Goal: Transaction & Acquisition: Download file/media

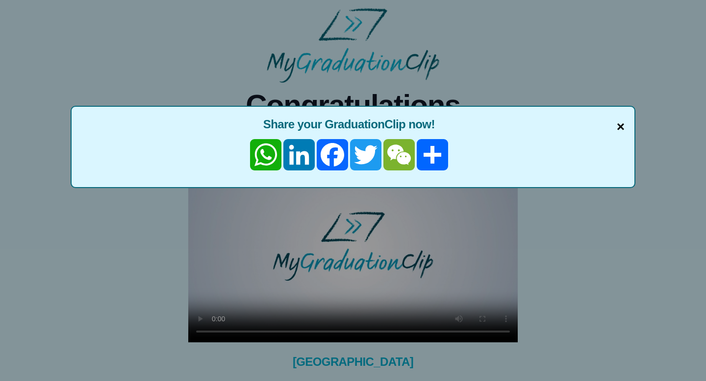
click at [620, 125] on span "×" at bounding box center [621, 127] width 8 height 21
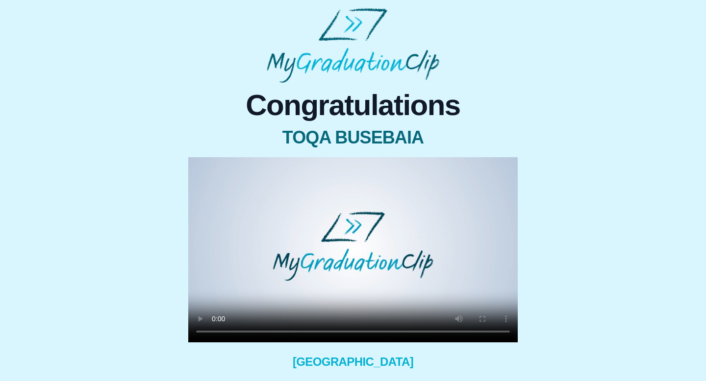
click at [653, 215] on div "Congratulations TOQA BUSEBAIA × Share your GraduationClip now! WhatsApp LinkedI…" at bounding box center [353, 263] width 690 height 361
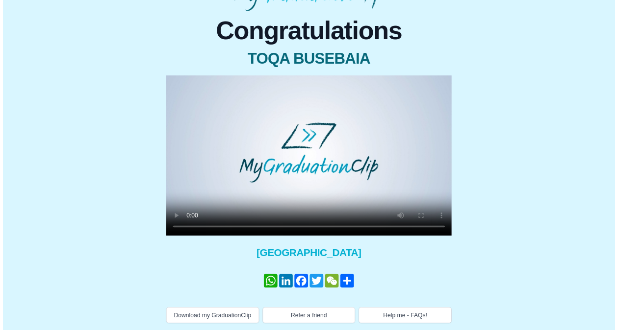
scroll to position [78, 0]
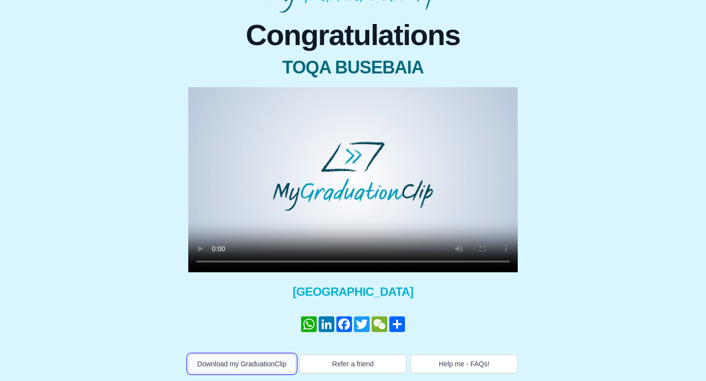
click at [236, 355] on button "Download my GraduationClip" at bounding box center [241, 364] width 107 height 19
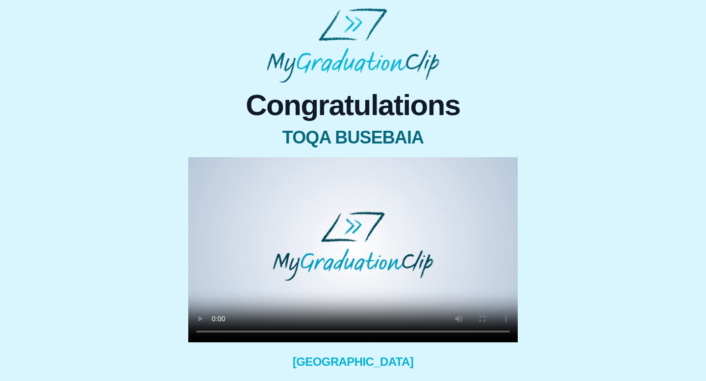
click at [607, 51] on div "Congratulations TOQA BUSEBAIA × Share your GraduationClip now! WhatsApp LinkedI…" at bounding box center [353, 226] width 690 height 436
